Goal: Task Accomplishment & Management: Use online tool/utility

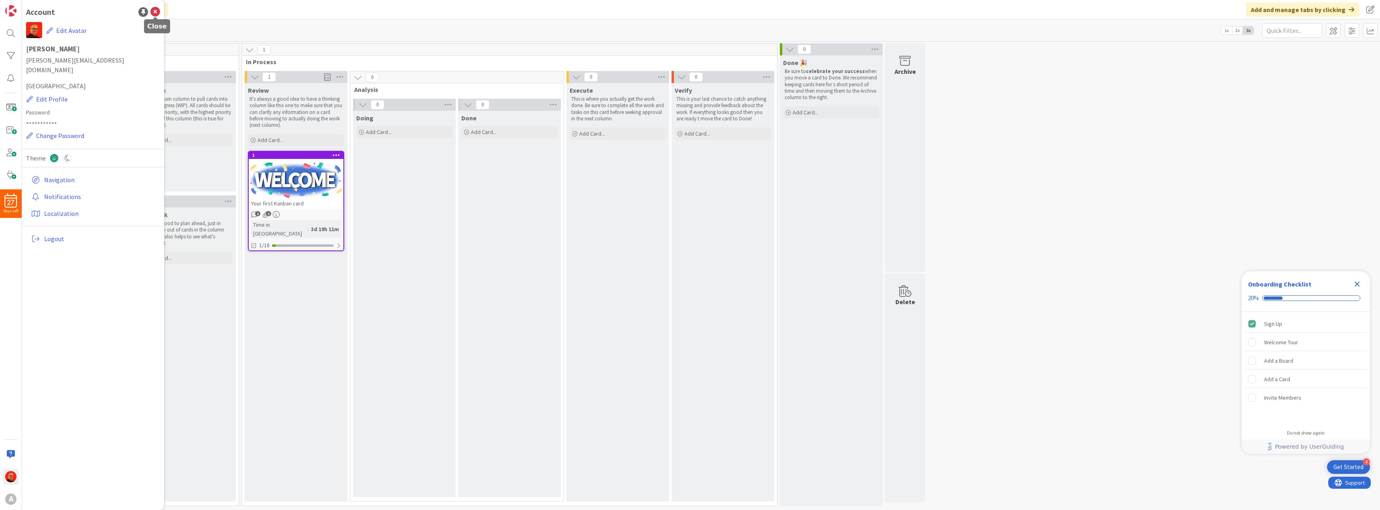
click at [156, 11] on icon at bounding box center [155, 12] width 10 height 10
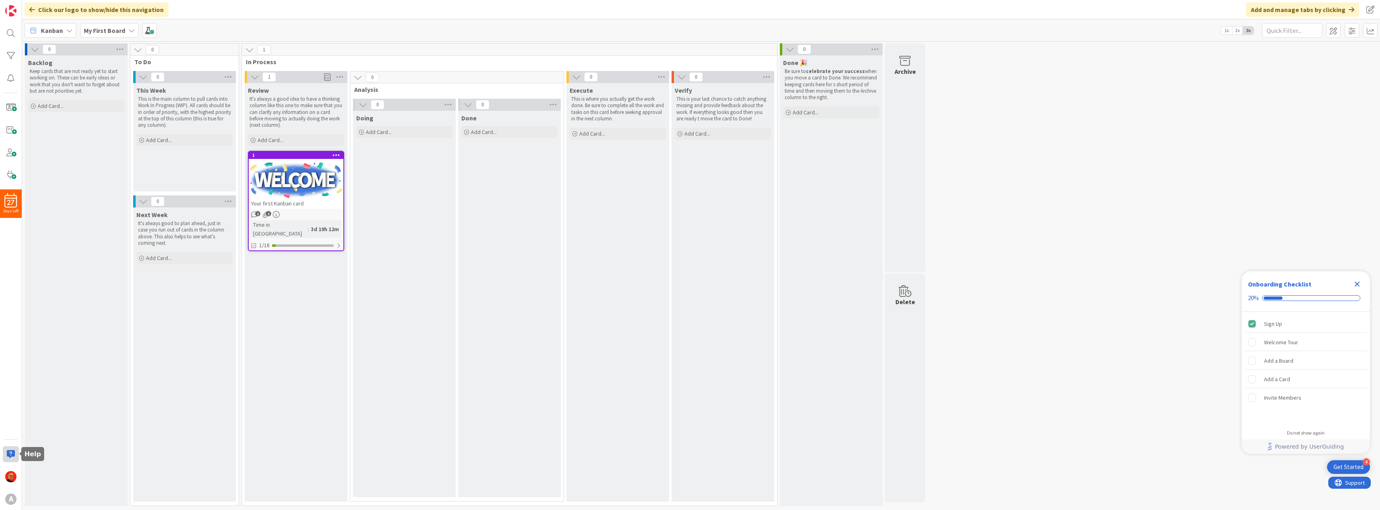
click at [12, 456] on div at bounding box center [11, 454] width 16 height 16
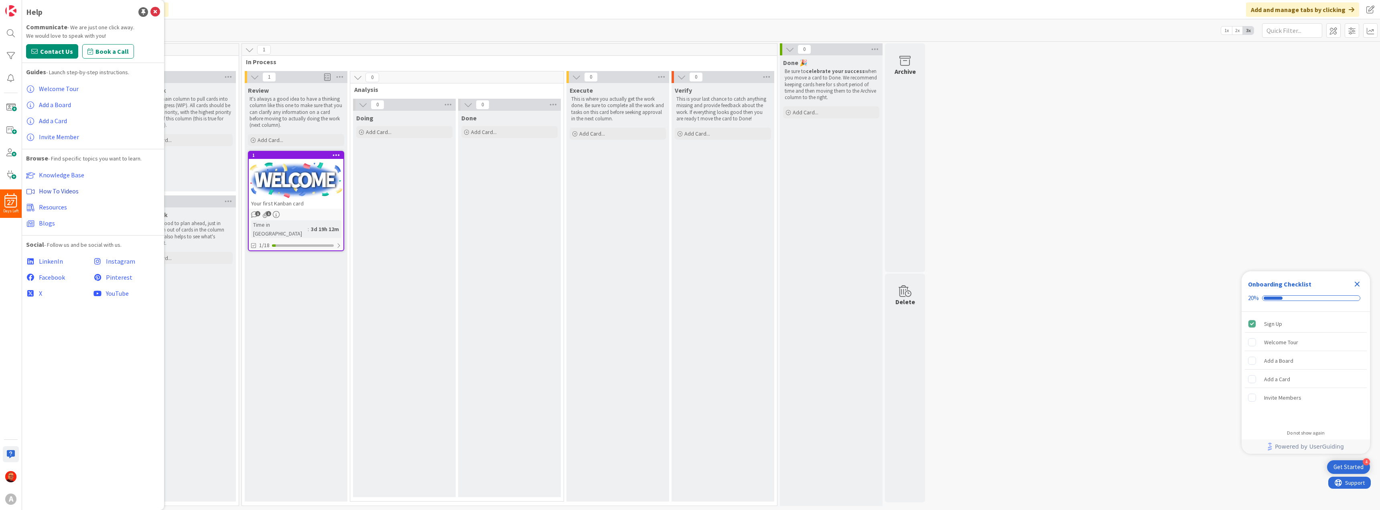
click at [63, 191] on span "How To Videos" at bounding box center [59, 191] width 40 height 8
click at [53, 120] on span "Add a Card" at bounding box center [53, 121] width 28 height 8
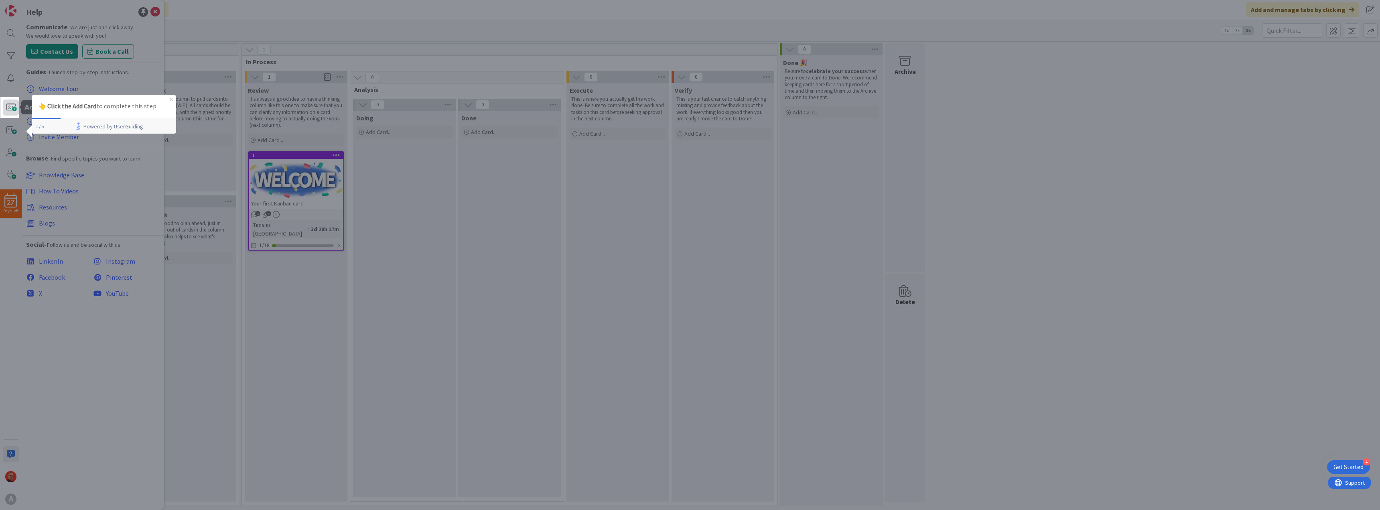
click at [16, 111] on span at bounding box center [11, 107] width 16 height 16
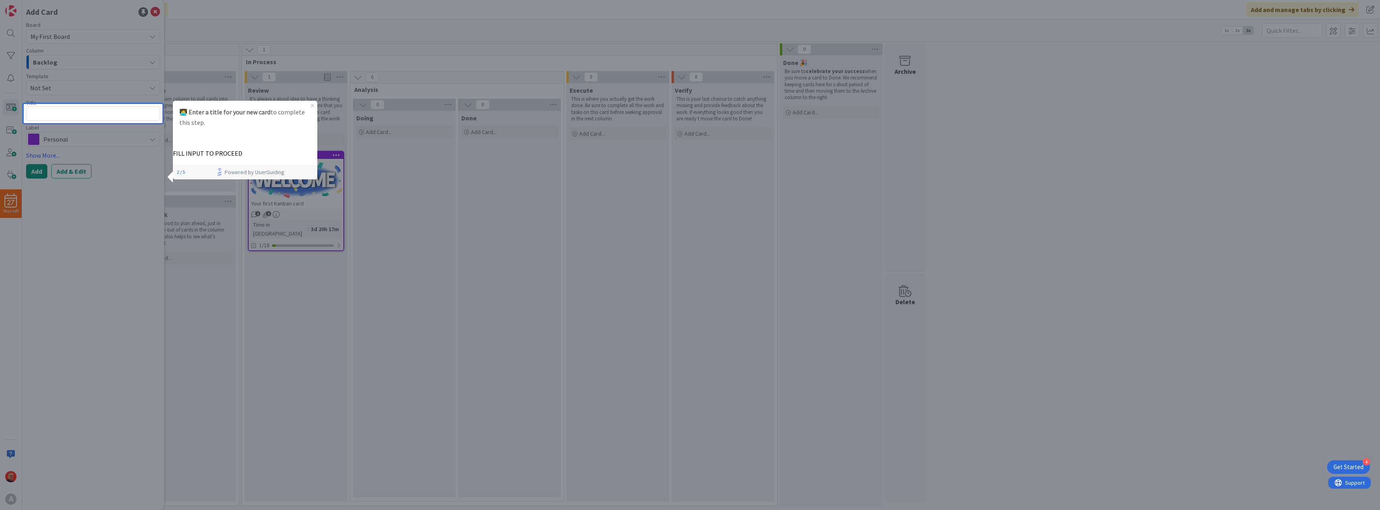
click at [93, 263] on div at bounding box center [93, 316] width 139 height 387
drag, startPoint x: 312, startPoint y: 106, endPoint x: 476, endPoint y: 199, distance: 188.9
click at [312, 106] on icon "Close Preview" at bounding box center [312, 105] width 3 height 3
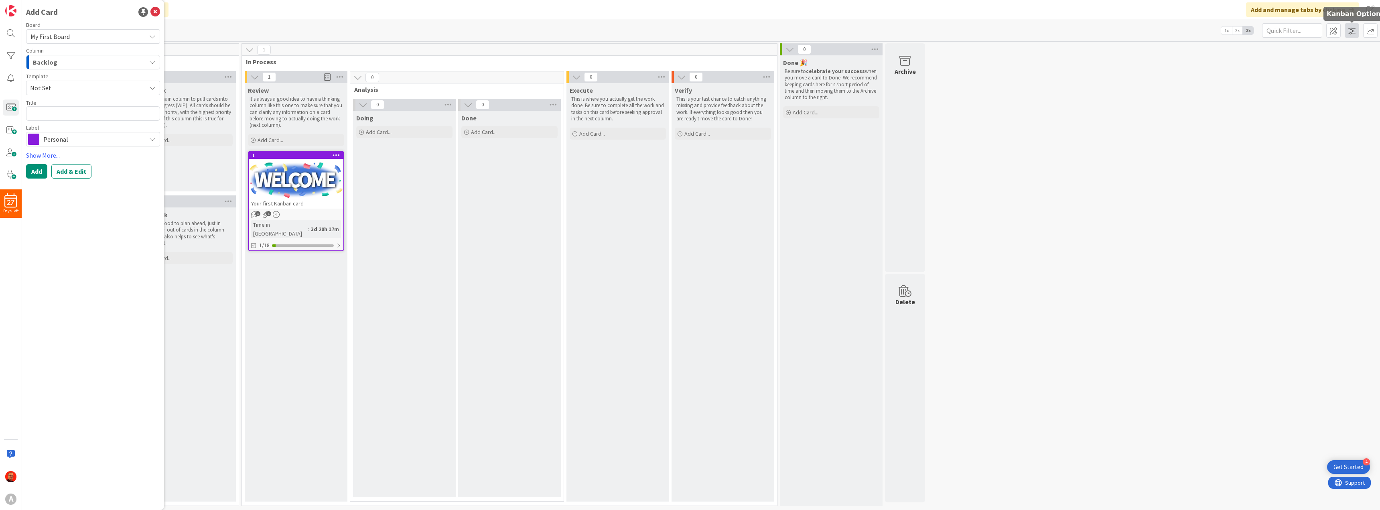
click at [1349, 30] on span at bounding box center [1351, 30] width 14 height 14
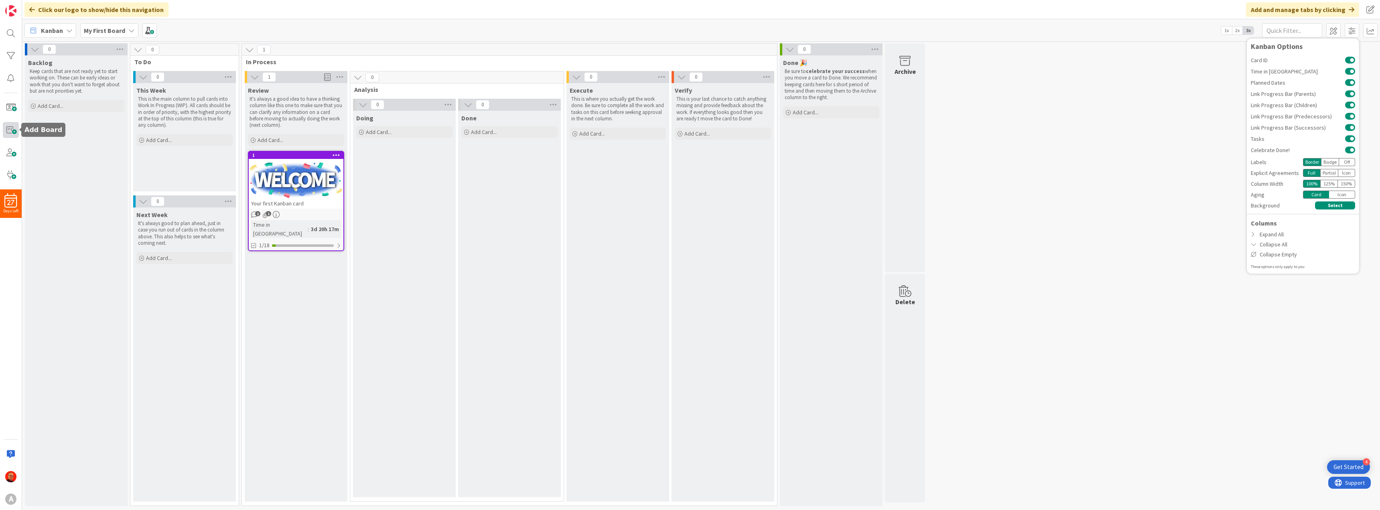
click at [12, 128] on span at bounding box center [11, 130] width 16 height 16
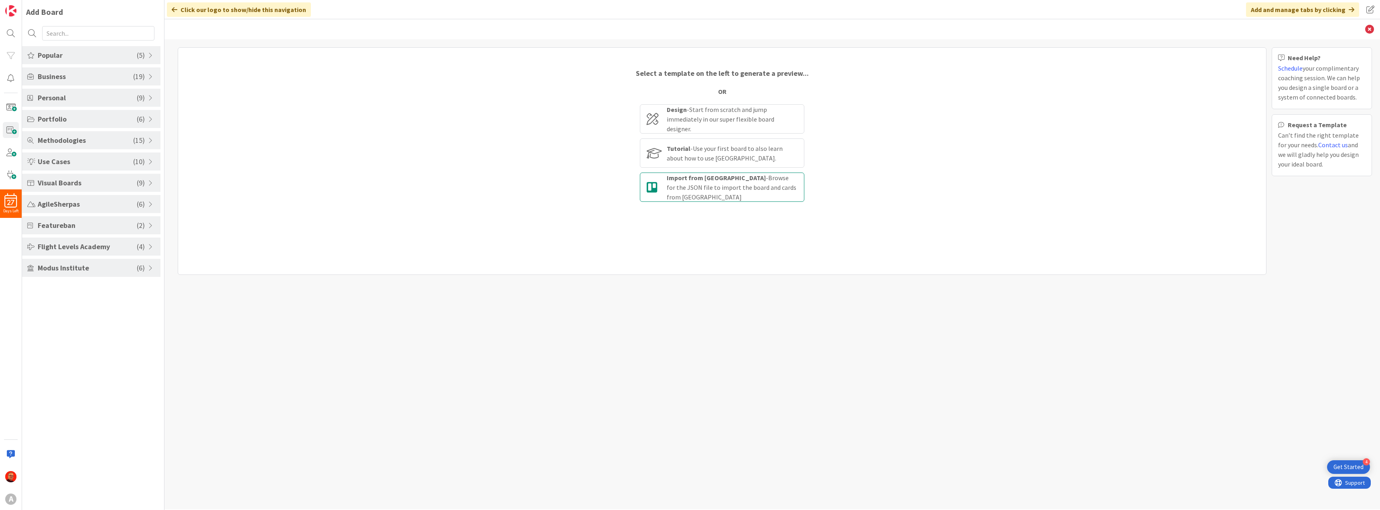
click at [735, 183] on div "Import from Trello - Browse for the JSON file to import the board and cards fro…" at bounding box center [732, 187] width 131 height 29
click at [0, 0] on input "Import from Trello - Browse for the JSON file to import the board and cards fro…" at bounding box center [0, 0] width 0 height 0
